Goal: Task Accomplishment & Management: Manage account settings

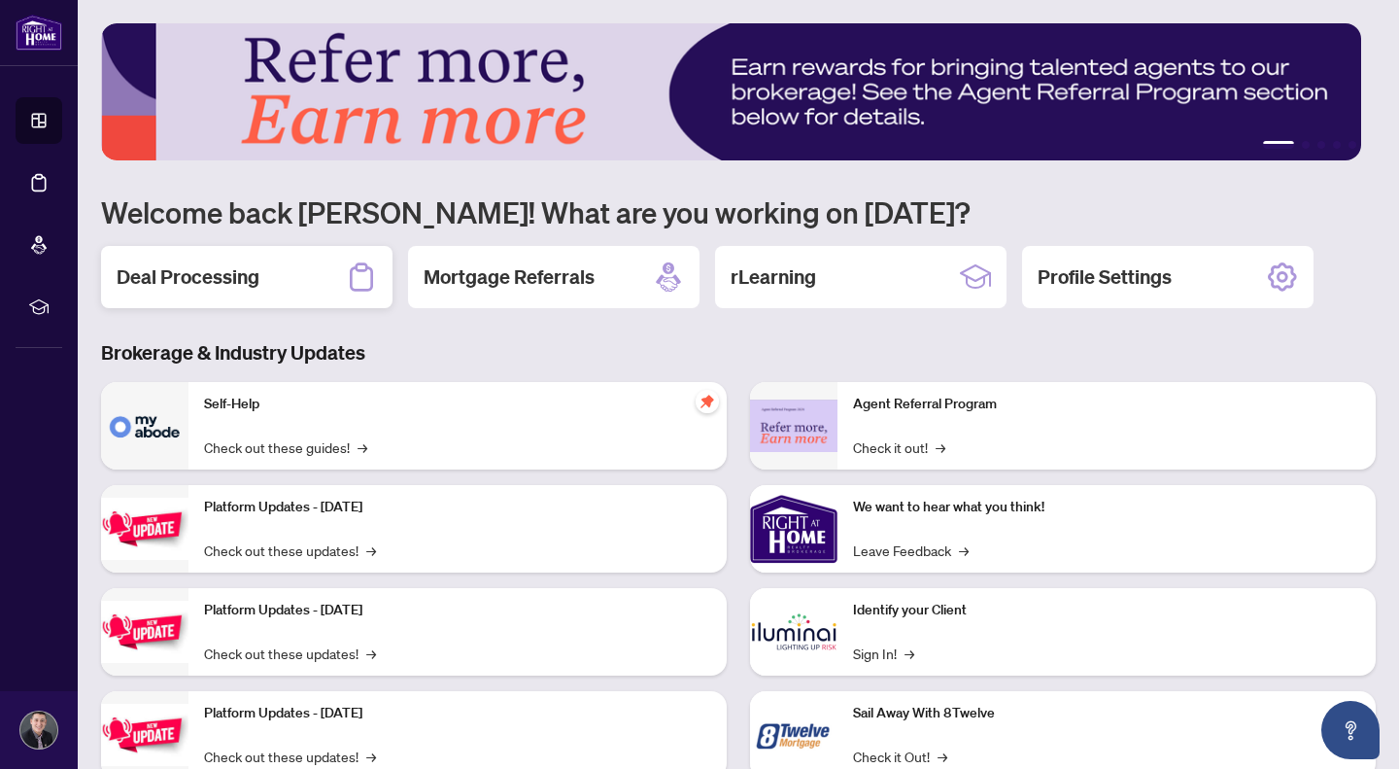
click at [253, 254] on div "Deal Processing" at bounding box center [247, 277] width 292 height 62
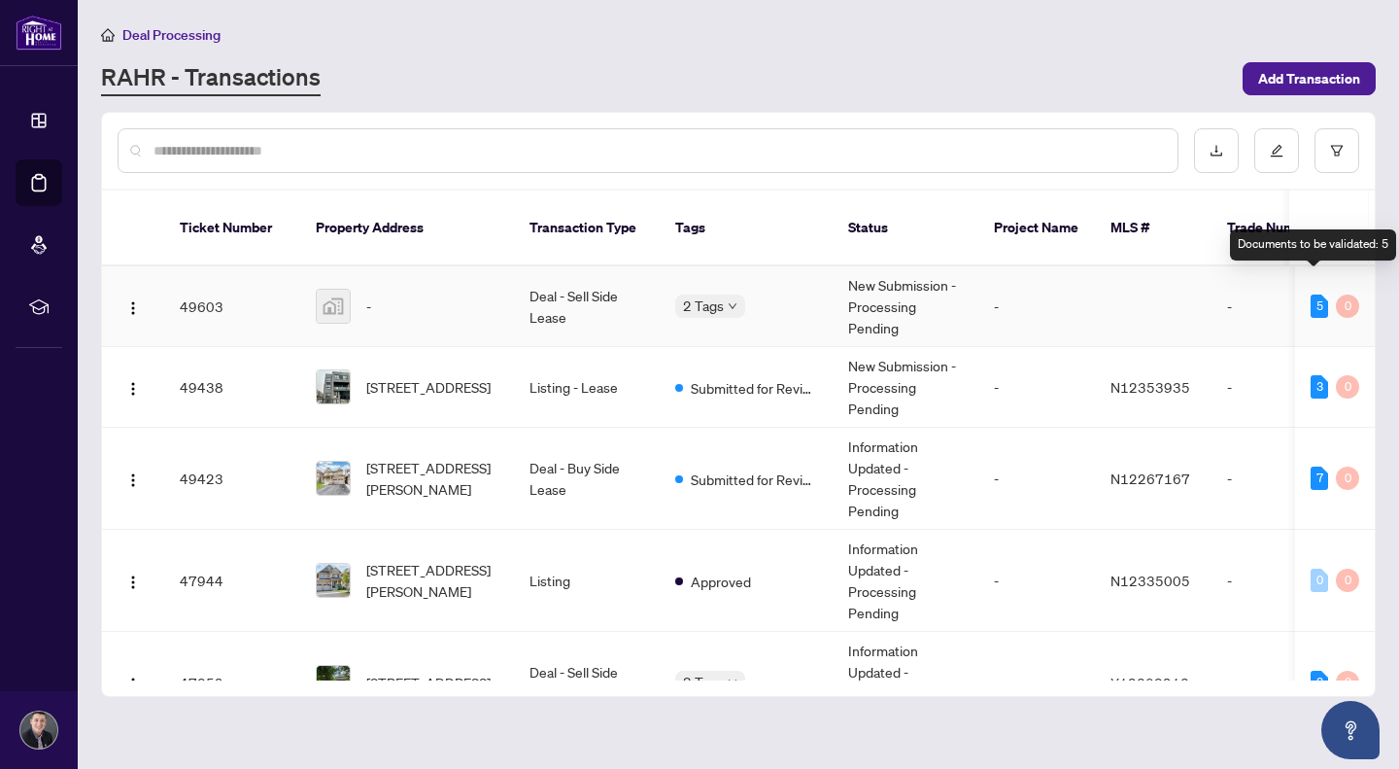
click at [1311, 294] on div "5" at bounding box center [1319, 305] width 17 height 23
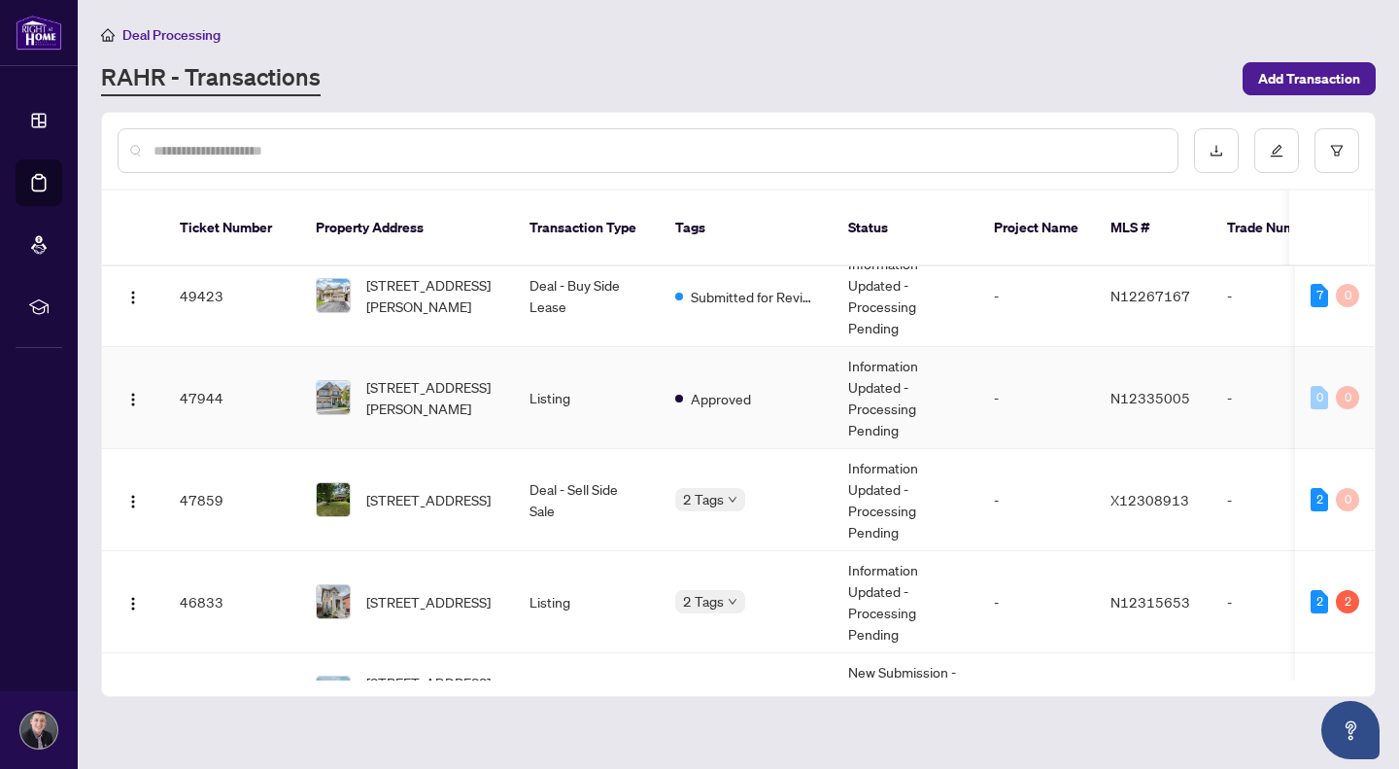
scroll to position [89, 0]
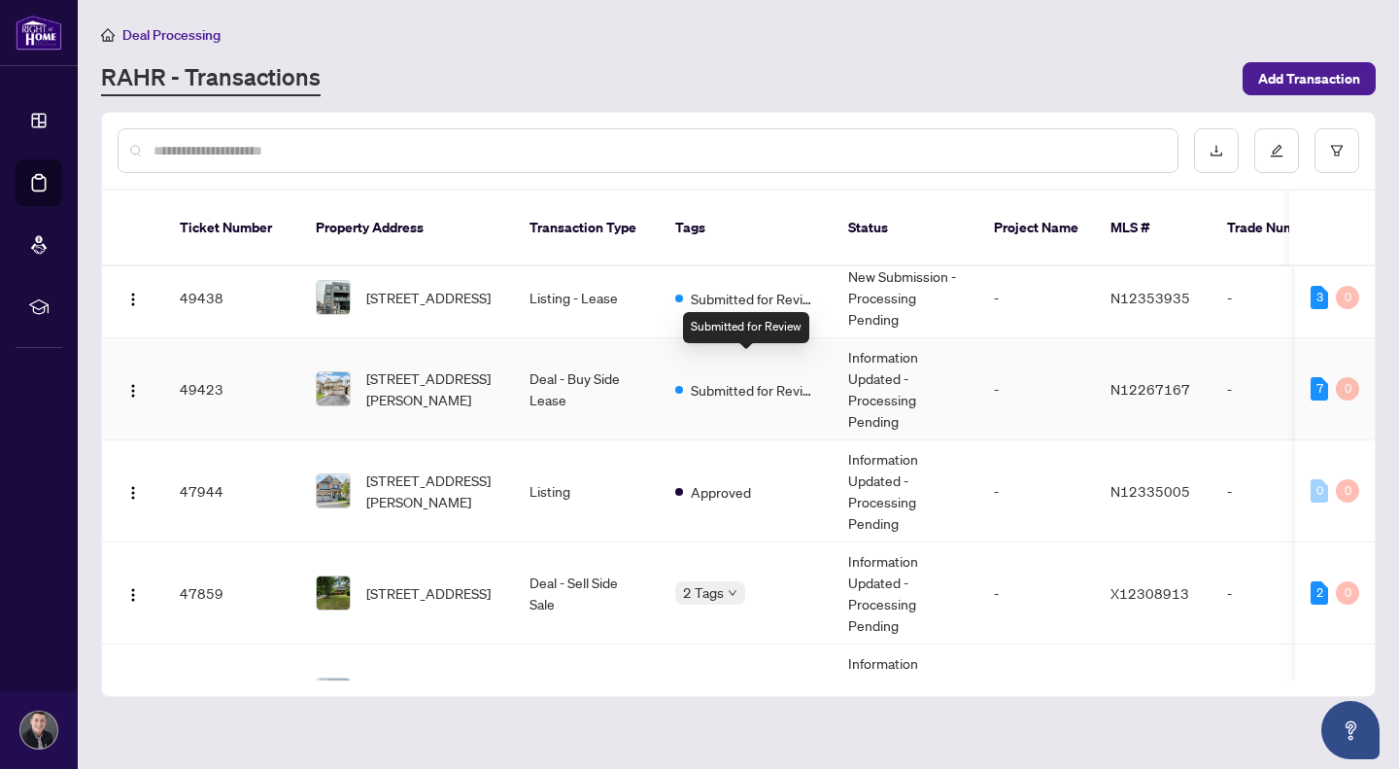
click at [715, 379] on span "Submitted for Review" at bounding box center [754, 389] width 126 height 21
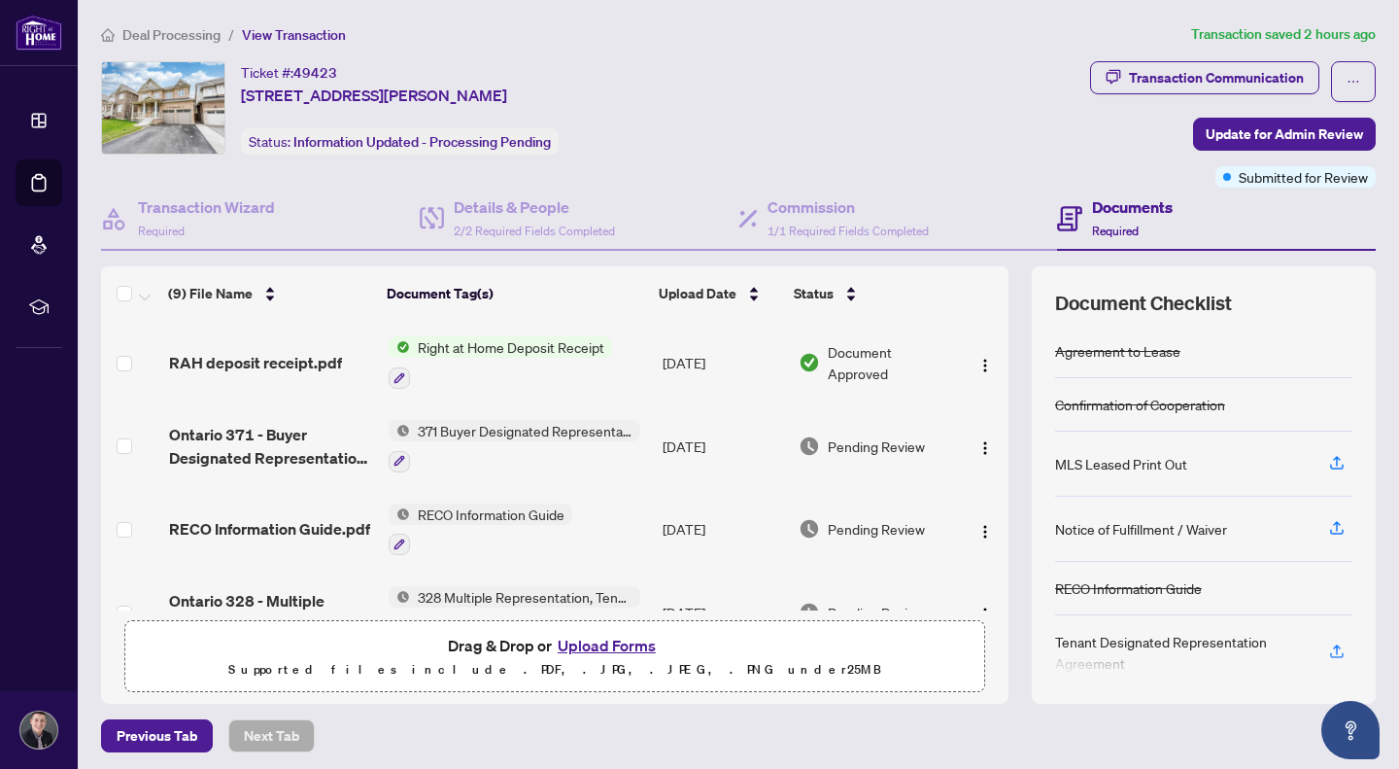
click at [535, 352] on span "Right at Home Deposit Receipt" at bounding box center [511, 346] width 202 height 21
click at [473, 437] on span "Right at Home Deposit Receipt" at bounding box center [504, 441] width 202 height 21
